Goal: Information Seeking & Learning: Learn about a topic

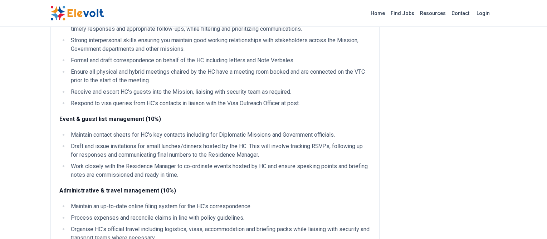
scroll to position [358, 0]
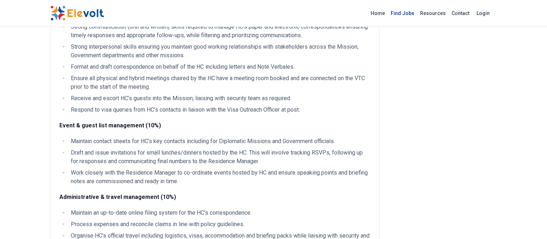
click at [417, 16] on link "Find Jobs" at bounding box center [402, 13] width 29 height 11
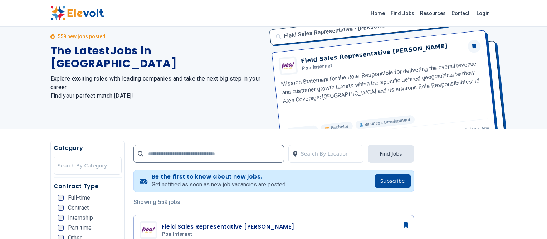
scroll to position [36, 0]
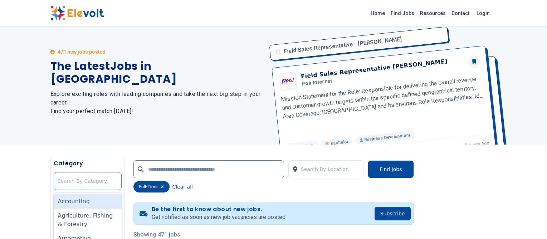
click at [66, 190] on div "35 results available. Use Up and Down to choose options, press Enter to select …" at bounding box center [88, 181] width 68 height 18
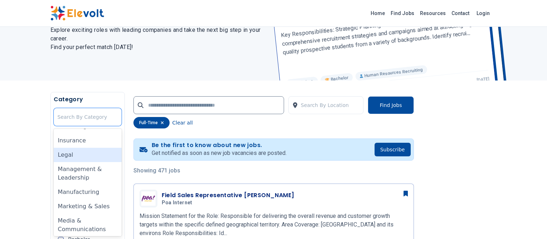
scroll to position [322, 0]
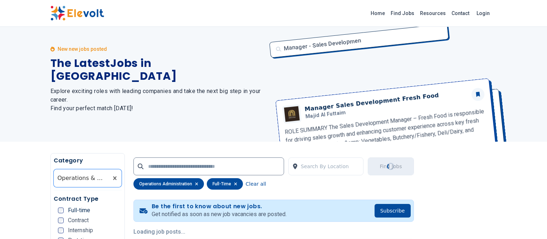
scroll to position [0, 0]
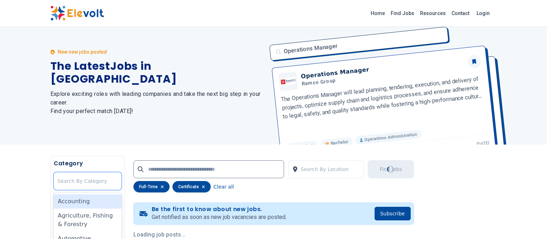
click at [54, 189] on div "Category All selected options have been cleared. 35 results available. Use Up a…" at bounding box center [88, 176] width 68 height 34
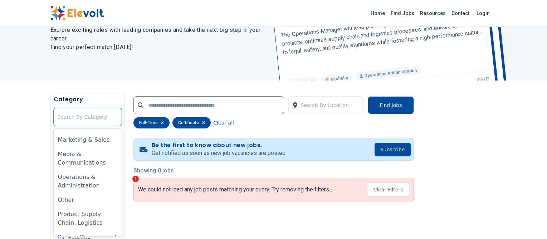
scroll to position [377, 0]
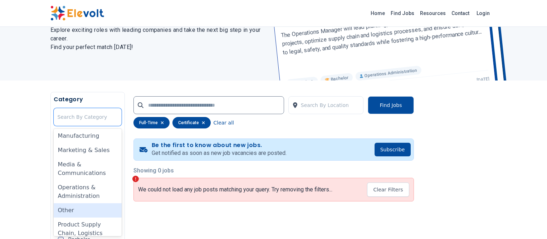
click at [54, 203] on div "Other" at bounding box center [88, 210] width 68 height 14
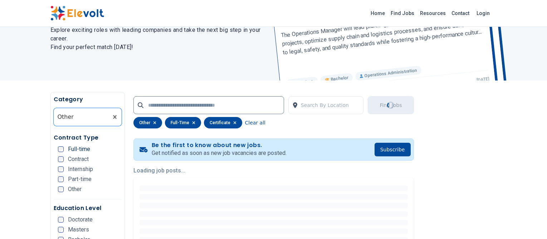
scroll to position [0, 0]
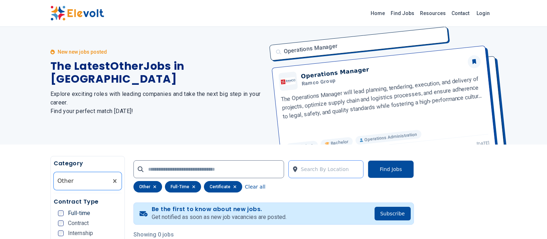
click at [361, 178] on div "Search By Location" at bounding box center [327, 169] width 76 height 18
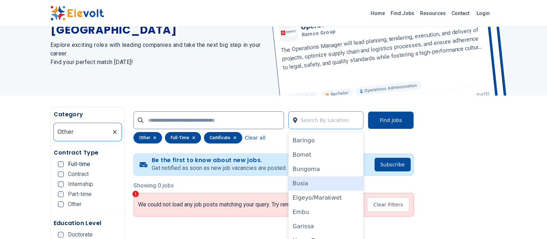
scroll to position [60, 0]
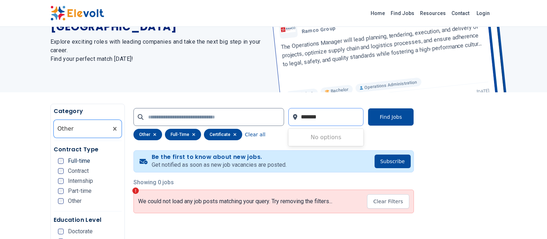
type input "******"
click at [364, 138] on div "[GEOGRAPHIC_DATA]" at bounding box center [327, 137] width 76 height 14
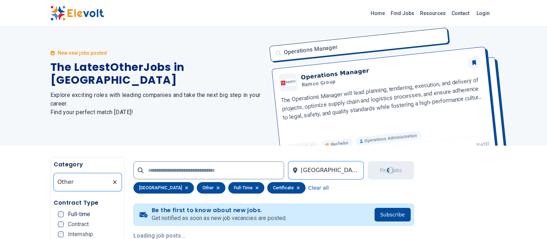
scroll to position [0, 0]
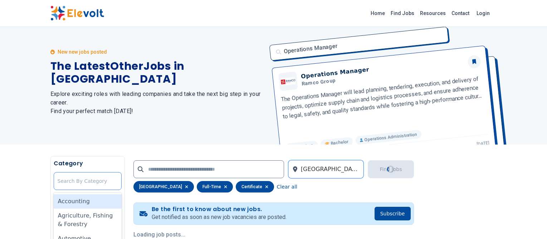
click at [54, 190] on div "All selected options have been cleared. 35 results available. Use Up and Down t…" at bounding box center [88, 181] width 68 height 18
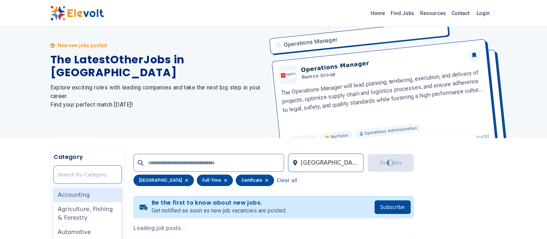
scroll to position [15, 0]
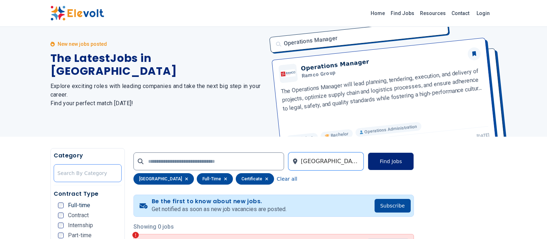
click at [58, 174] on div at bounding box center [88, 173] width 60 height 14
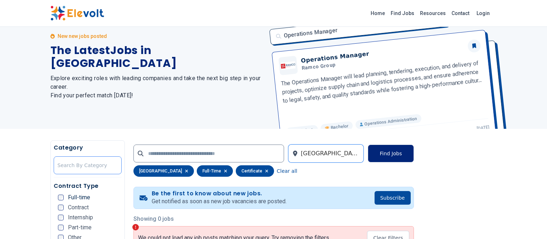
click at [54, 173] on div "Category All selected options have been cleared. Search By Category" at bounding box center [88, 161] width 68 height 34
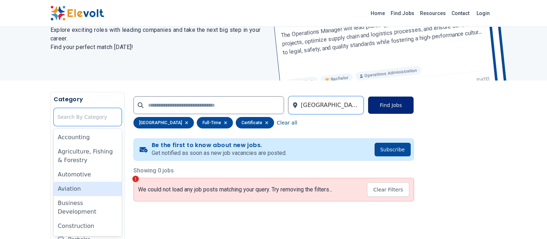
scroll to position [36, 0]
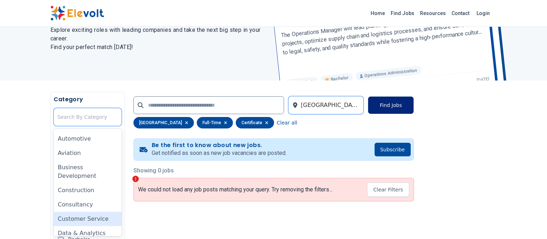
click at [66, 212] on div "Customer Service" at bounding box center [88, 219] width 68 height 14
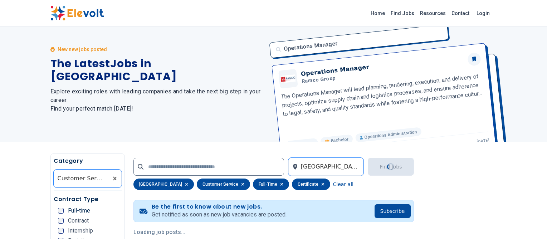
scroll to position [0, 0]
